Goal: Information Seeking & Learning: Learn about a topic

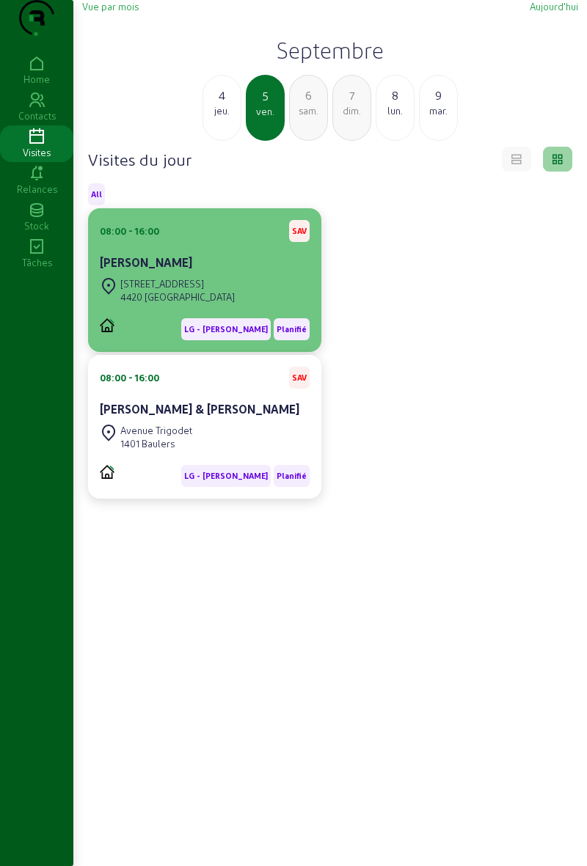
click at [244, 271] on div "[PERSON_NAME]" at bounding box center [205, 263] width 210 height 18
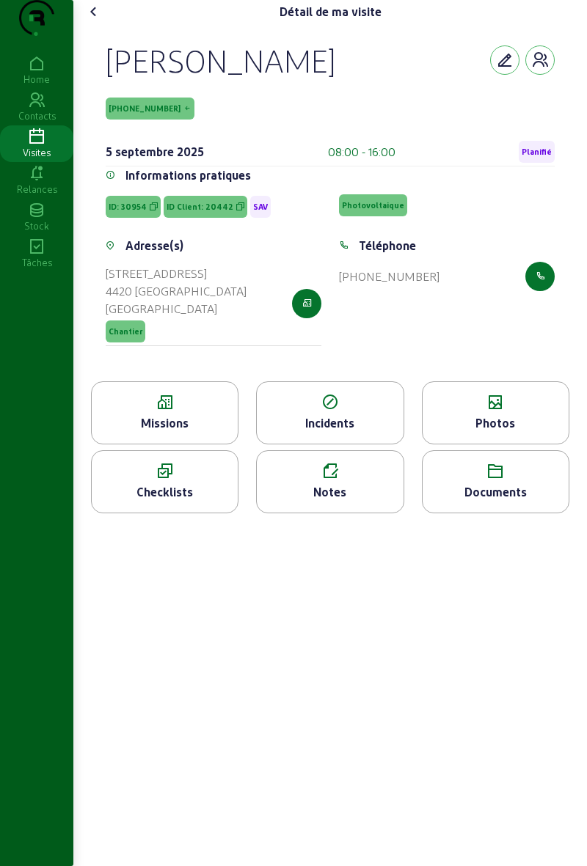
click at [166, 412] on icon at bounding box center [165, 403] width 146 height 18
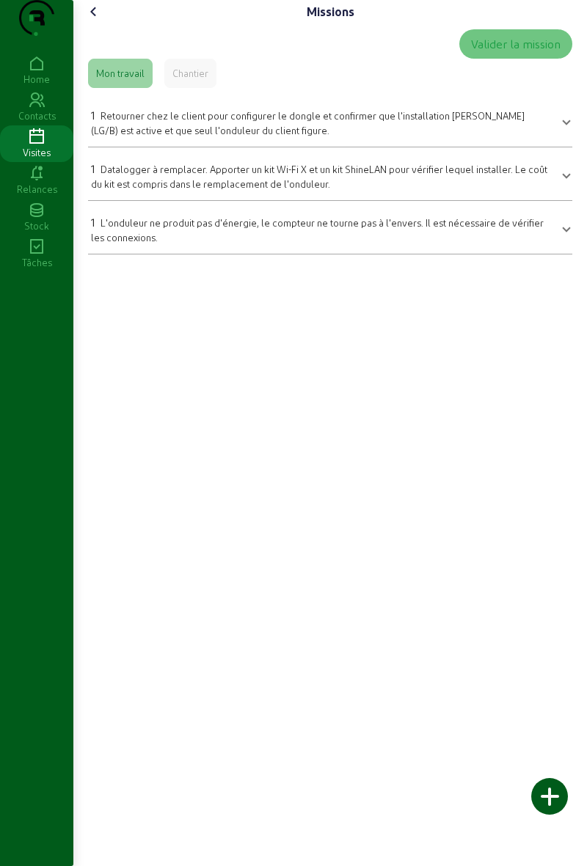
click at [85, 23] on cam-font-icon at bounding box center [93, 11] width 23 height 23
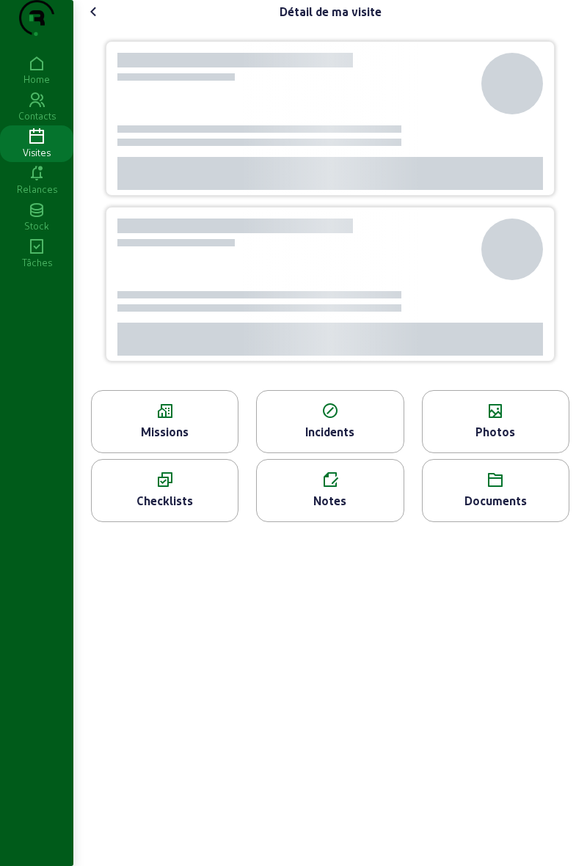
click at [93, 21] on icon at bounding box center [94, 12] width 18 height 18
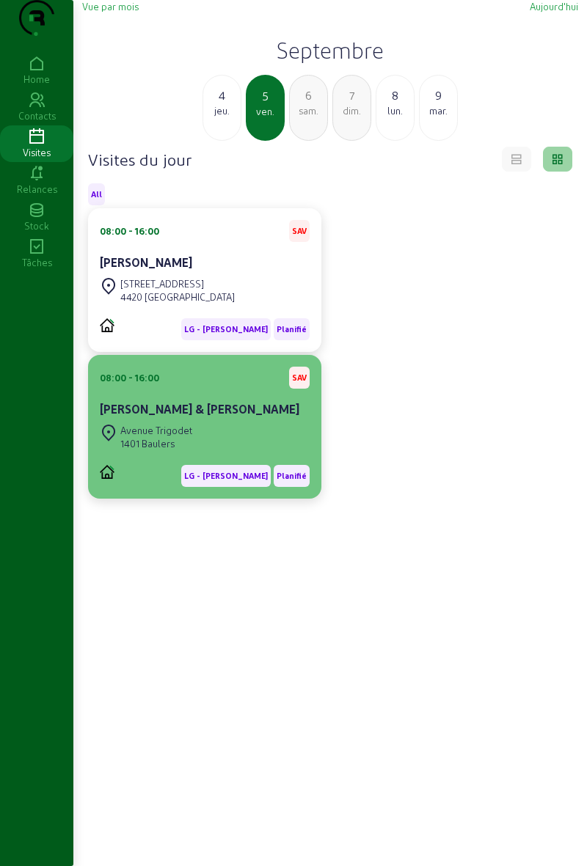
click at [189, 416] on cam-card-title "[PERSON_NAME] & [PERSON_NAME]" at bounding box center [200, 409] width 200 height 14
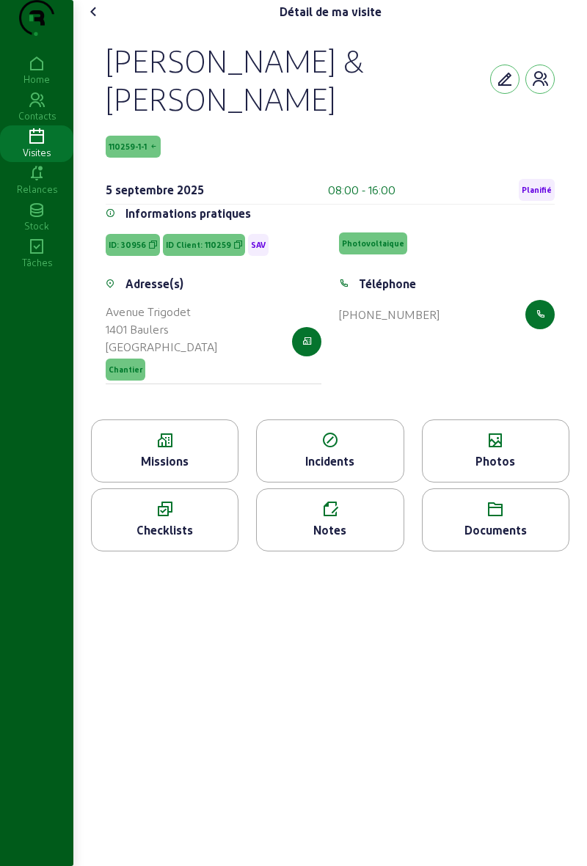
click at [169, 450] on icon at bounding box center [165, 441] width 146 height 18
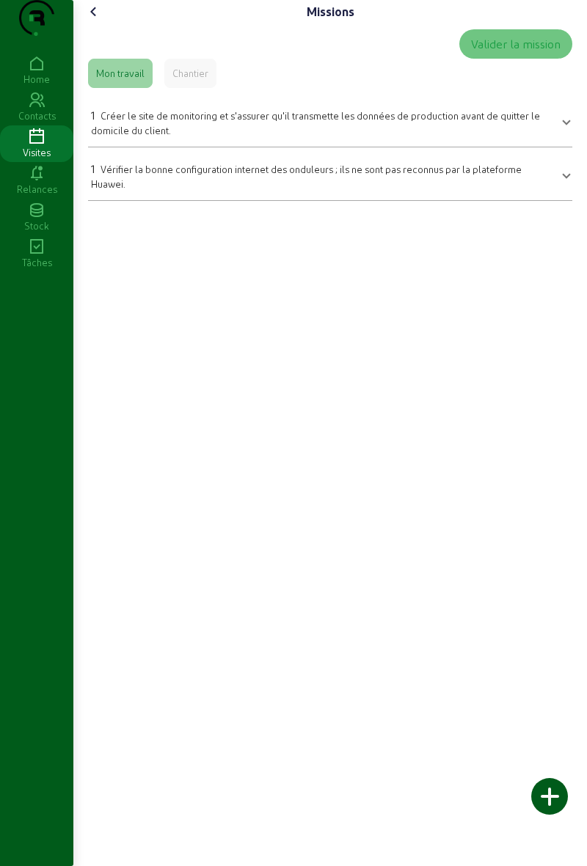
click at [101, 21] on icon at bounding box center [94, 12] width 18 height 18
